Goal: Obtain resource: Download file/media

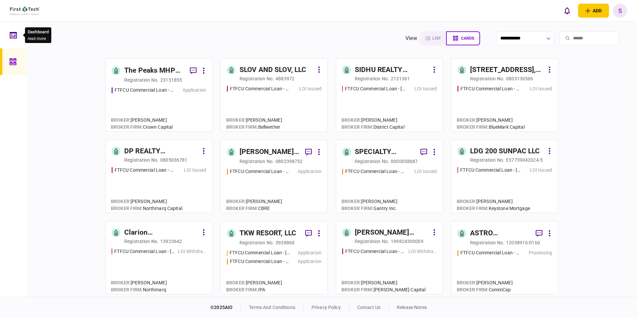
click at [13, 35] on icon at bounding box center [13, 35] width 7 height 8
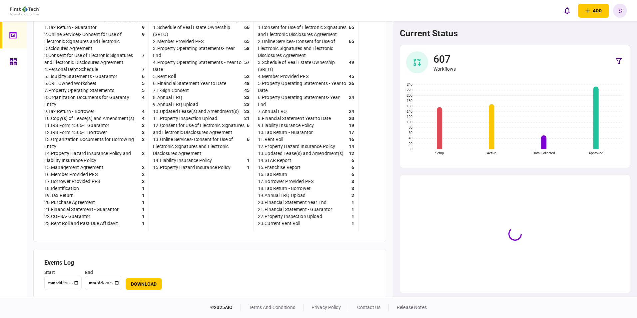
scroll to position [238, 0]
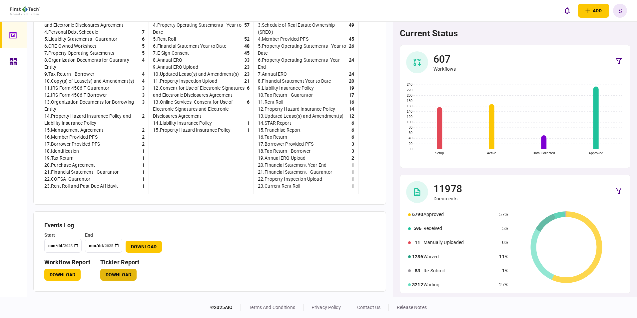
click at [119, 275] on button "Download" at bounding box center [118, 275] width 36 height 12
click at [15, 61] on icon at bounding box center [13, 61] width 7 height 7
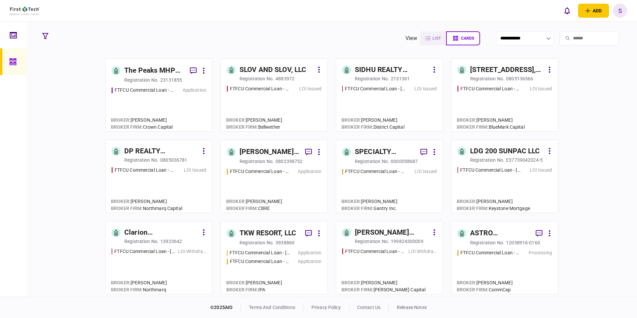
click at [567, 38] on input "search" at bounding box center [590, 38] width 60 height 14
click at [570, 37] on input "search" at bounding box center [590, 38] width 60 height 14
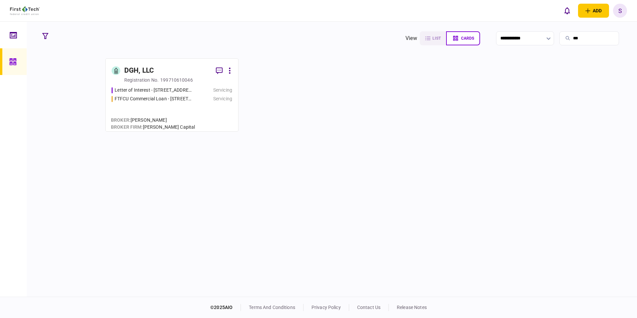
type input "***"
click at [150, 86] on link "DGH, LLC registration no. 199710610046 Letter of Interest - [STREET_ADDRESS][PE…" at bounding box center [171, 94] width 133 height 73
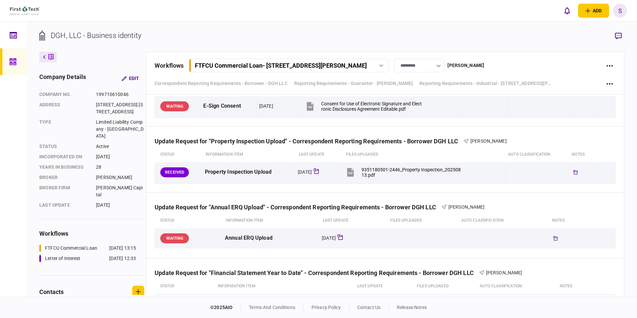
scroll to position [856, 0]
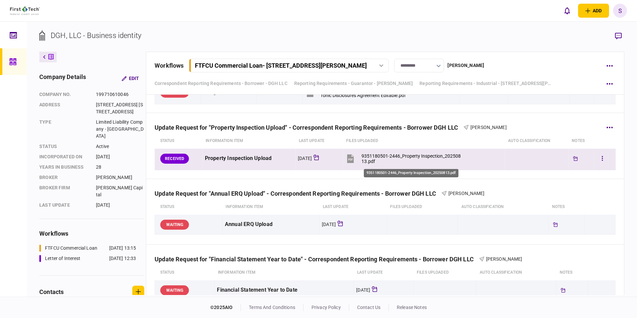
click at [416, 156] on div "9351180501-2446_Property Inspection_20250813.pdf" at bounding box center [412, 158] width 101 height 11
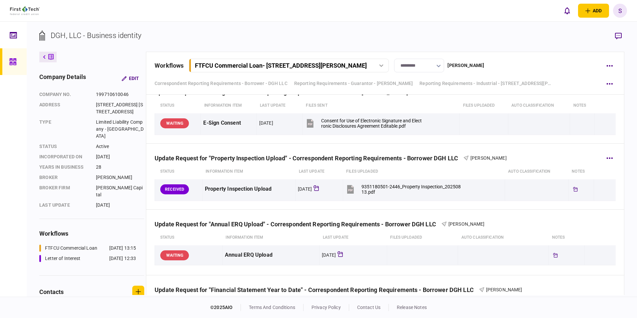
scroll to position [823, 0]
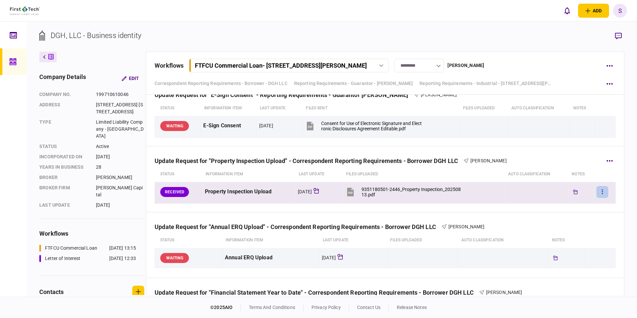
click at [602, 192] on icon "button" at bounding box center [602, 192] width 1 height 6
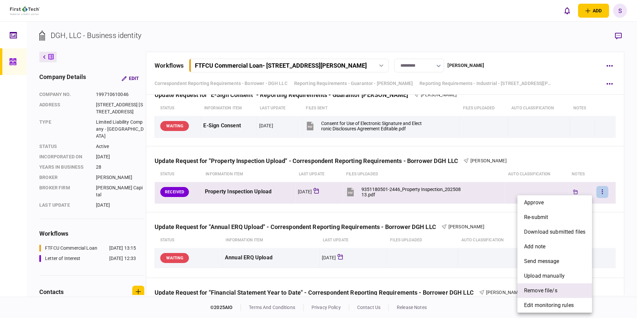
click at [539, 290] on span "remove file/s" at bounding box center [540, 291] width 33 height 8
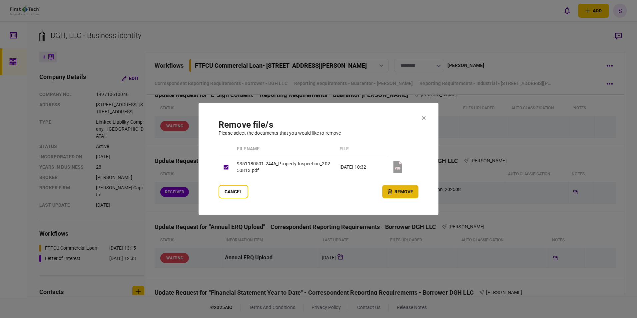
click at [395, 190] on button "remove" at bounding box center [400, 191] width 36 height 13
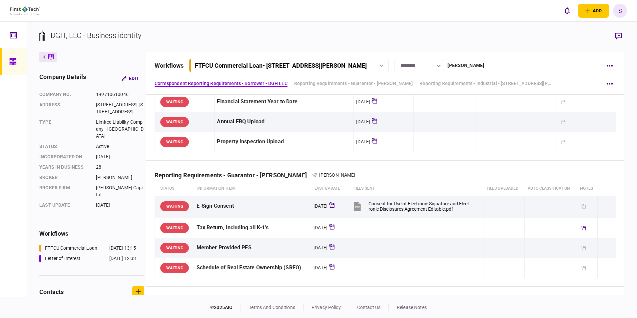
scroll to position [0, 0]
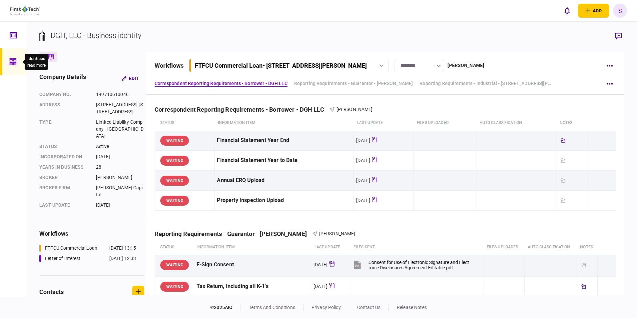
click at [15, 61] on icon at bounding box center [12, 61] width 7 height 7
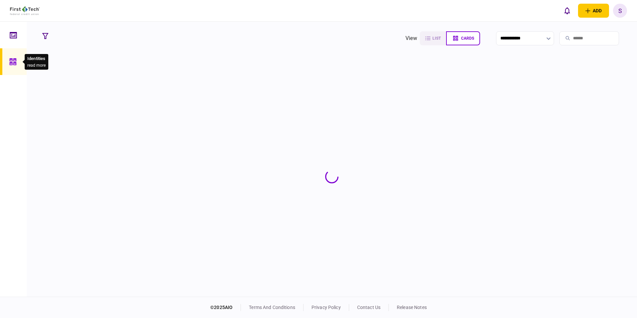
click at [579, 39] on input "search" at bounding box center [590, 38] width 60 height 14
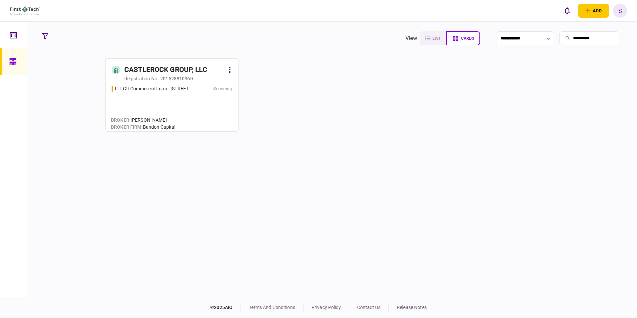
type input "**********"
click at [166, 75] on div "201528810360" at bounding box center [176, 78] width 33 height 7
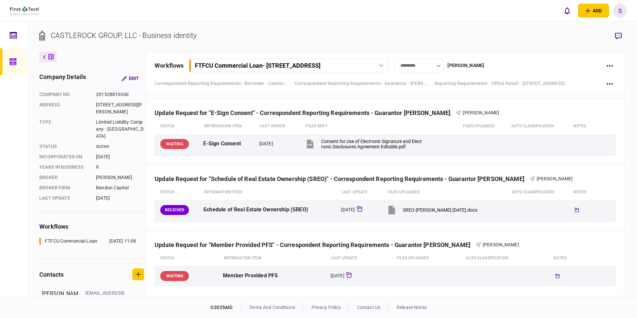
scroll to position [500, 0]
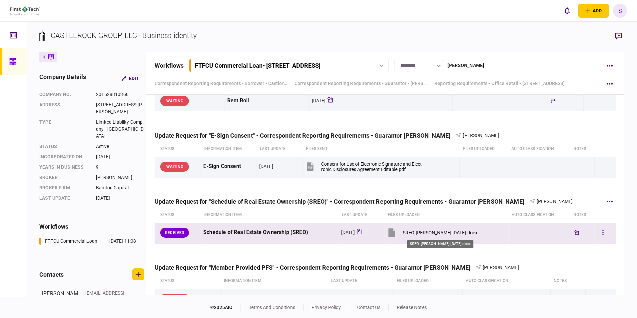
click at [455, 230] on div "SREO-[PERSON_NAME] [DATE].docx" at bounding box center [440, 232] width 75 height 5
click at [441, 231] on div "SREO-[PERSON_NAME] [DATE].docx" at bounding box center [440, 232] width 75 height 5
click at [603, 234] on icon "button" at bounding box center [603, 232] width 1 height 5
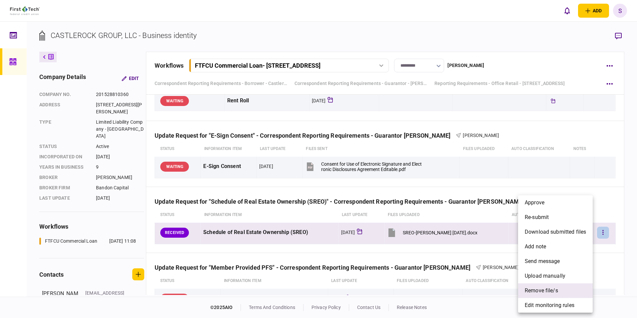
click at [530, 291] on span "remove file/s" at bounding box center [541, 291] width 33 height 8
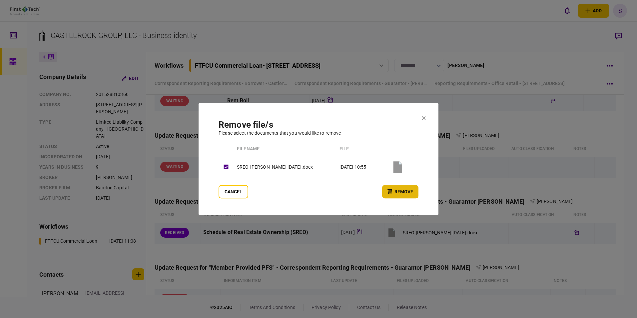
click at [401, 190] on button "remove" at bounding box center [400, 191] width 36 height 13
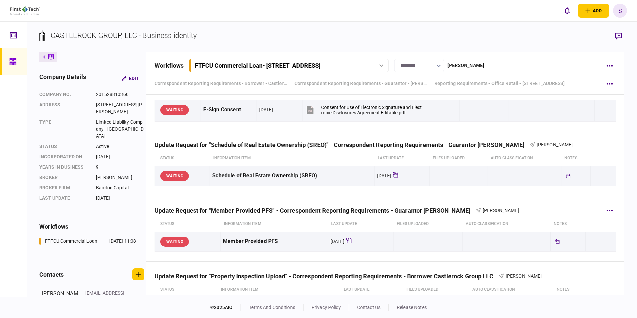
scroll to position [567, 0]
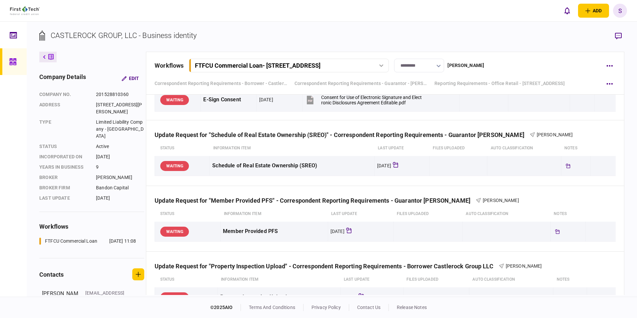
click at [20, 57] on div at bounding box center [14, 61] width 11 height 27
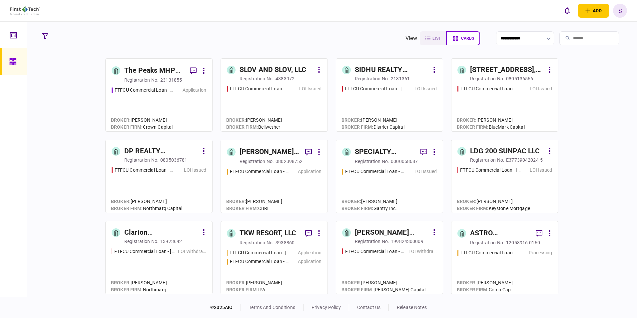
click at [587, 38] on input "search" at bounding box center [590, 38] width 60 height 14
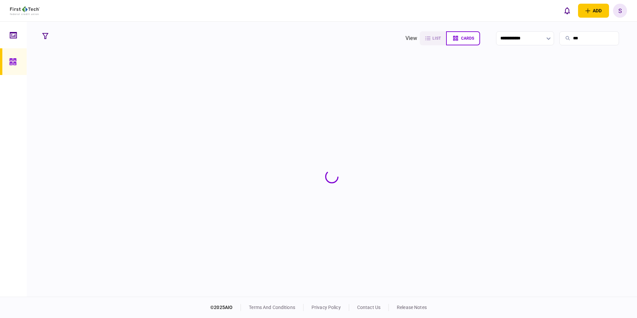
type input "***"
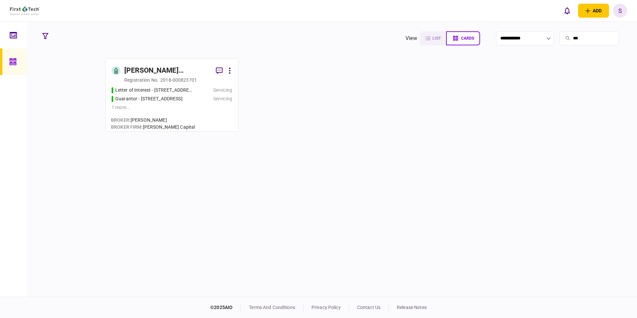
click at [133, 97] on div "Guarantor - [STREET_ADDRESS]" at bounding box center [148, 98] width 67 height 7
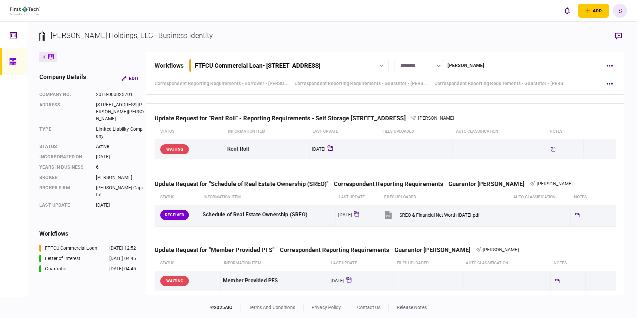
scroll to position [633, 0]
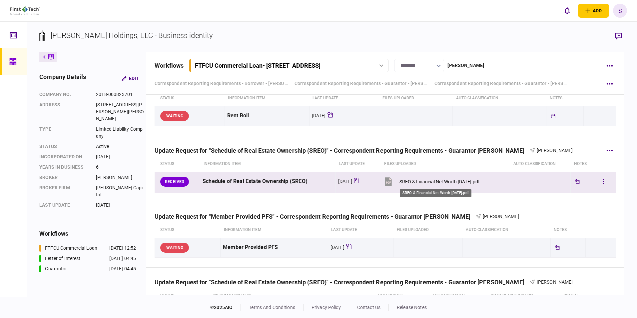
click at [425, 182] on div "SREO & Financial Net Worth [DATE].pdf" at bounding box center [440, 181] width 80 height 5
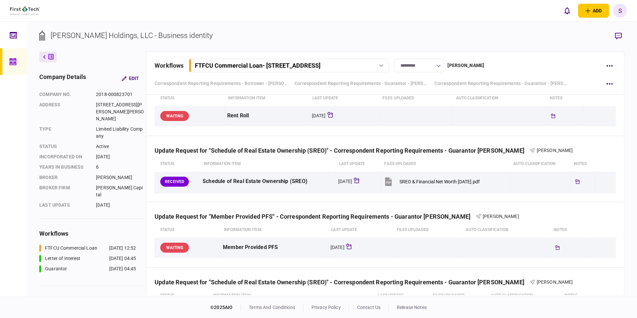
click at [10, 63] on icon at bounding box center [12, 61] width 7 height 7
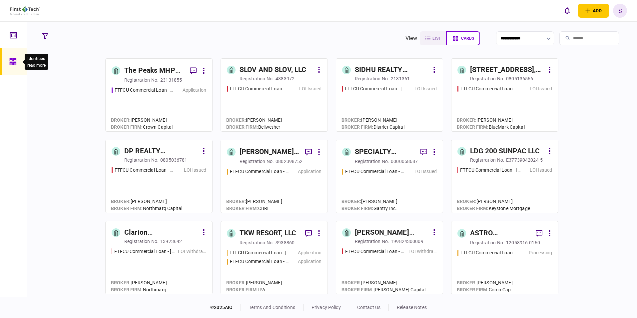
click at [566, 37] on input "search" at bounding box center [590, 38] width 60 height 14
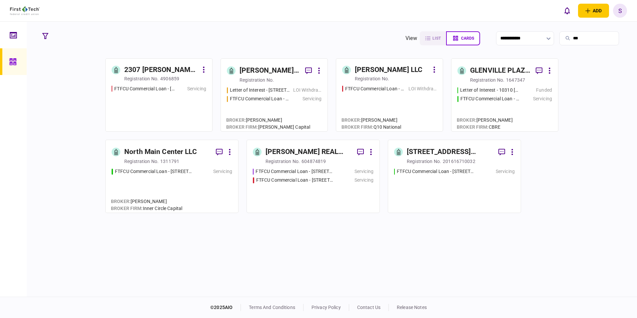
type input "***"
click at [242, 111] on div "Letter of Interest - 3942 [PERSON_NAME][GEOGRAPHIC_DATA] [GEOGRAPHIC_DATA] [GEO…" at bounding box center [274, 106] width 95 height 39
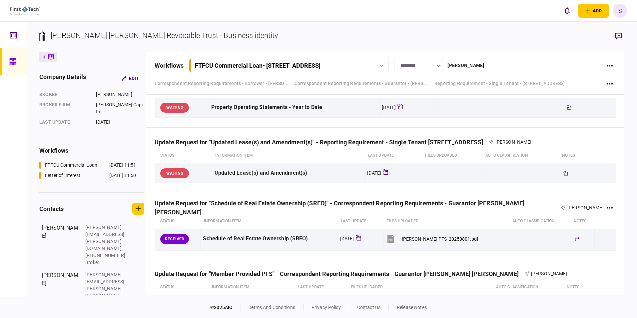
scroll to position [533, 0]
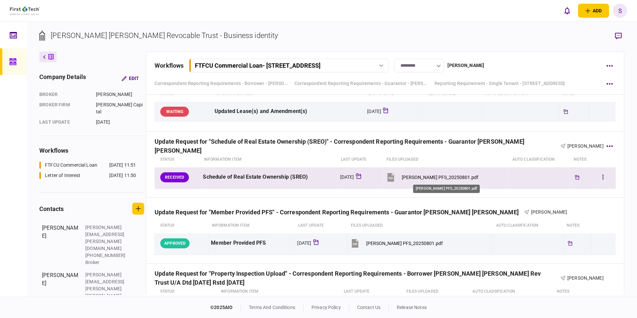
click at [455, 176] on div "[PERSON_NAME] PFS_20250801.pdf" at bounding box center [440, 177] width 77 height 5
click at [600, 178] on button "button" at bounding box center [603, 177] width 12 height 12
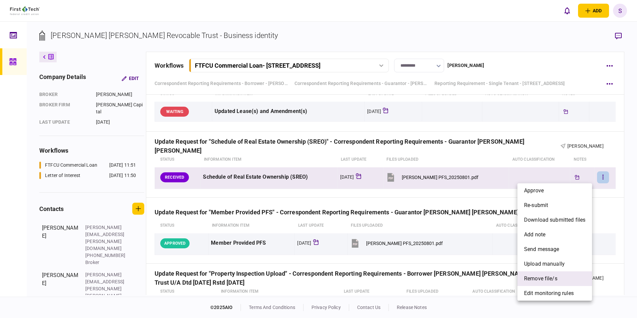
click at [546, 275] on span "remove file/s" at bounding box center [540, 279] width 33 height 8
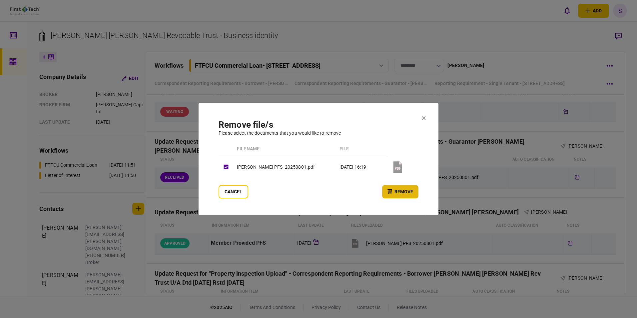
click at [403, 192] on button "remove" at bounding box center [400, 191] width 36 height 13
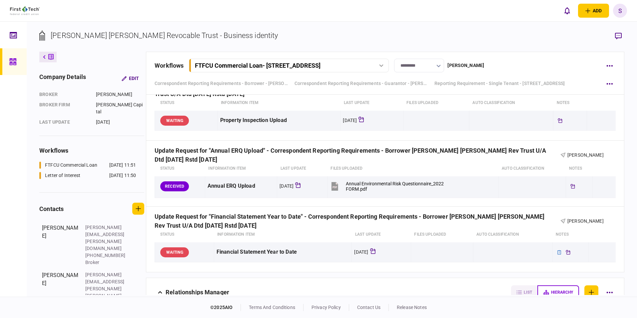
scroll to position [733, 0]
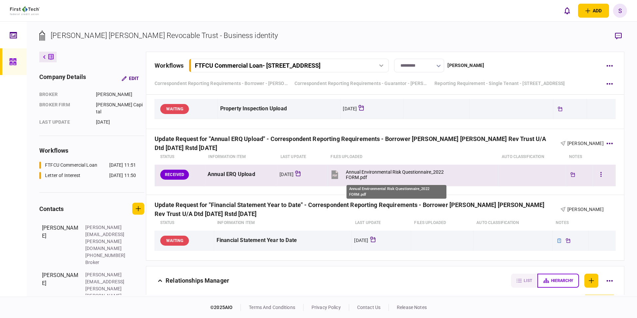
click at [379, 169] on div "Annual Environmental Risk Questionnaire_2022 FORM.pdf" at bounding box center [396, 174] width 101 height 11
click at [596, 176] on button "button" at bounding box center [601, 175] width 12 height 12
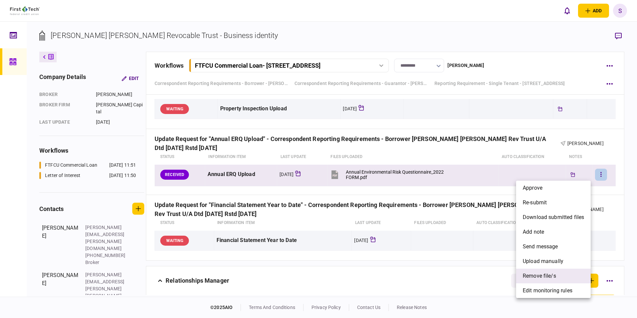
click at [539, 274] on span "remove file/s" at bounding box center [539, 276] width 33 height 8
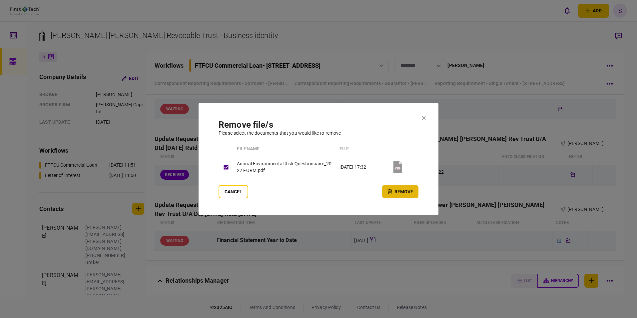
click at [401, 190] on button "remove" at bounding box center [400, 191] width 36 height 13
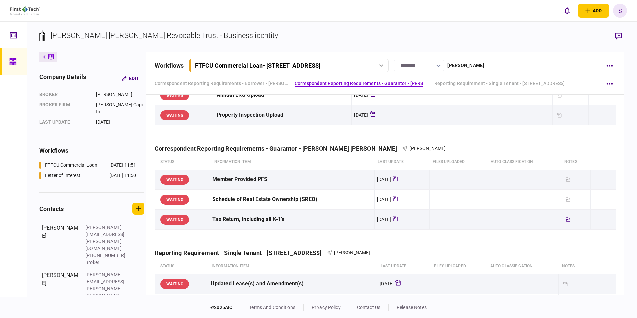
scroll to position [0, 0]
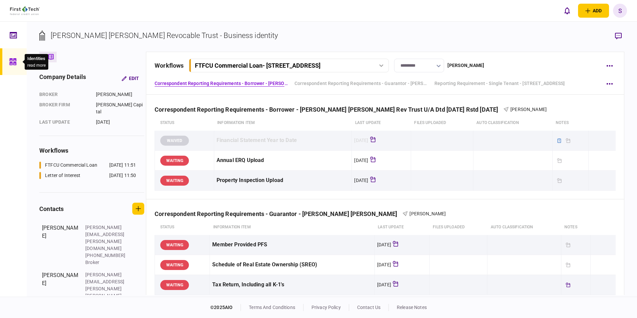
drag, startPoint x: 9, startPoint y: 61, endPoint x: 13, endPoint y: 62, distance: 3.6
click at [10, 61] on icon at bounding box center [12, 62] width 7 height 8
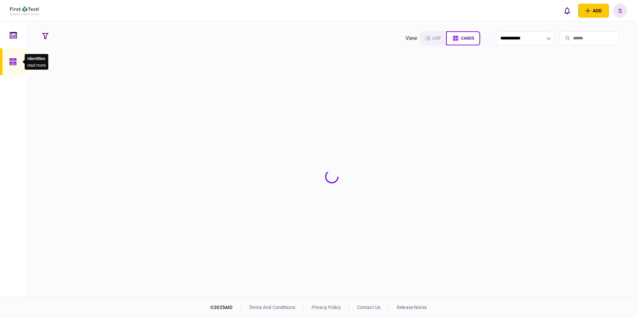
click at [583, 38] on input "search" at bounding box center [590, 38] width 60 height 14
type input "***"
click at [154, 86] on section at bounding box center [331, 176] width 585 height 237
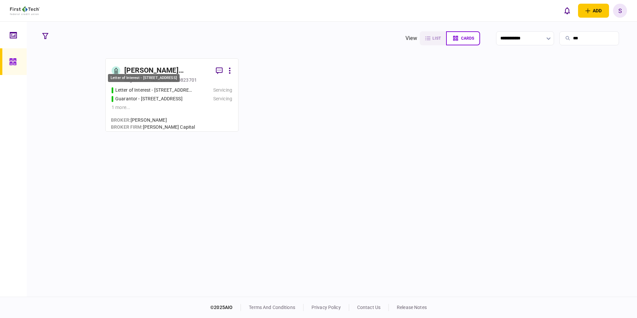
click at [157, 89] on div "Letter of Interest - [STREET_ADDRESS]" at bounding box center [154, 90] width 78 height 7
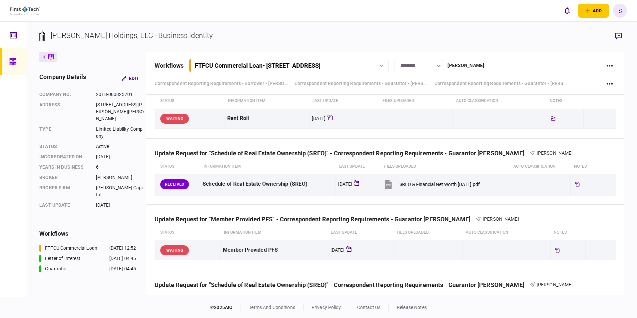
scroll to position [667, 0]
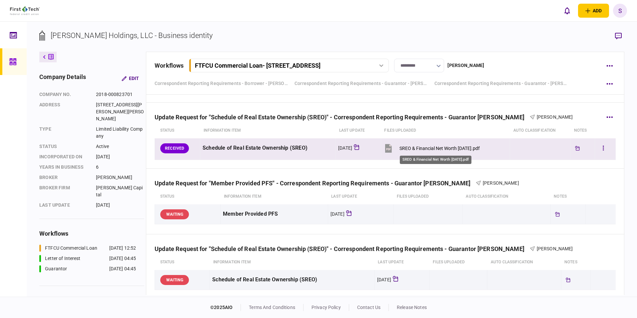
click at [456, 147] on div "SREO & Financial Net Worth [DATE].pdf" at bounding box center [440, 148] width 80 height 5
